Goal: Task Accomplishment & Management: Manage account settings

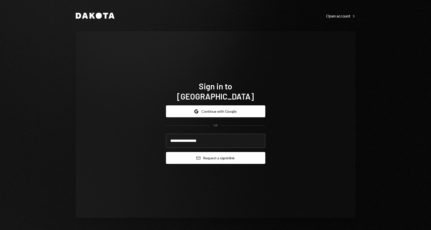
type input "**********"
click at [225, 152] on button "Email Request a sign in link" at bounding box center [215, 158] width 99 height 12
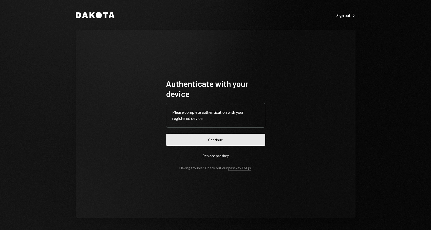
click at [207, 139] on button "Continue" at bounding box center [215, 140] width 99 height 12
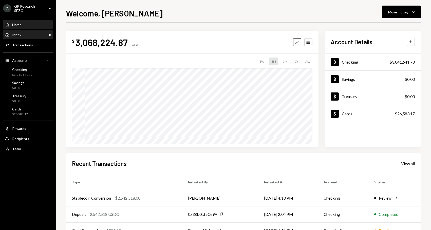
click at [16, 35] on div "Inbox" at bounding box center [16, 35] width 9 height 4
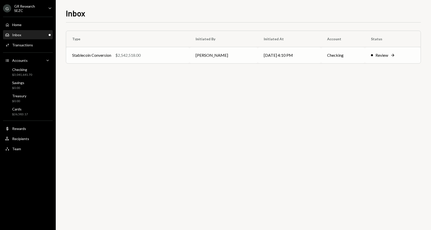
click at [386, 55] on div "Review" at bounding box center [381, 55] width 13 height 6
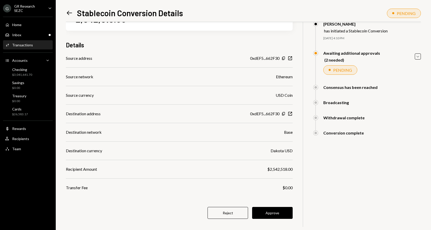
scroll to position [30, 0]
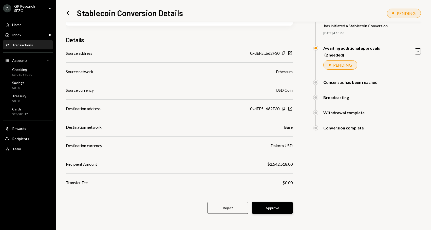
click at [274, 208] on button "Approve" at bounding box center [272, 208] width 41 height 12
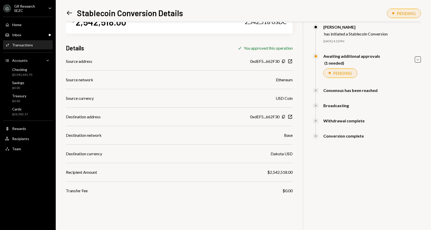
scroll to position [0, 0]
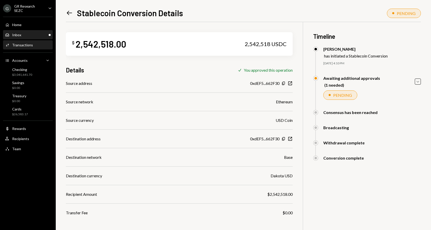
click at [23, 34] on div "Inbox Inbox" at bounding box center [28, 35] width 46 height 5
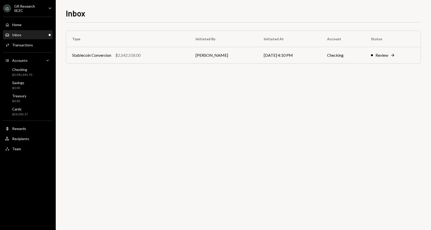
click at [23, 34] on div "Inbox Inbox" at bounding box center [28, 35] width 46 height 5
click at [395, 54] on icon "Right Arrow" at bounding box center [392, 55] width 5 height 5
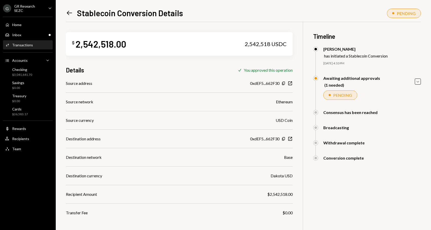
click at [68, 13] on icon "Left Arrow" at bounding box center [69, 12] width 7 height 7
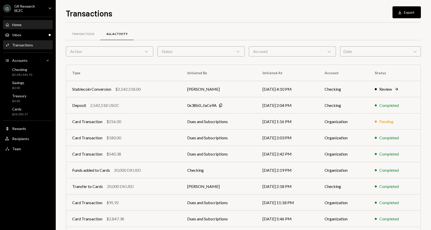
click at [17, 26] on div "Home" at bounding box center [16, 25] width 9 height 4
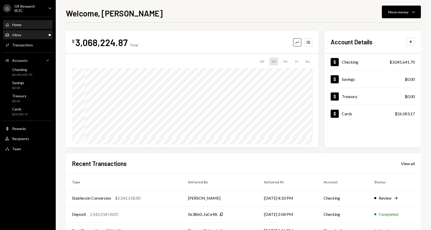
click at [28, 33] on div "Inbox Inbox" at bounding box center [28, 35] width 46 height 5
